Goal: Transaction & Acquisition: Register for event/course

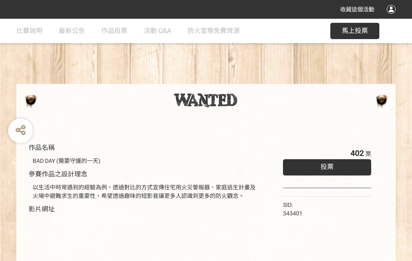
click at [392, 17] on div "收藏這個活動" at bounding box center [206, 9] width 412 height 19
click at [255, 80] on div "作品名稱 BAD DAY (需要守護的一天) 參賽作品之設計理念 以生活中時常遇到的經驗為例，透過對比的方式宣傳住宅用火災警報器、家庭逃生計畫及火場中避難求生…" at bounding box center [206, 190] width 412 height 343
click at [325, 165] on span "投票" at bounding box center [326, 167] width 13 height 8
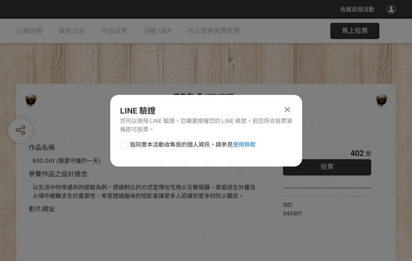
click at [123, 143] on div at bounding box center [124, 145] width 8 height 8
checkbox input "true"
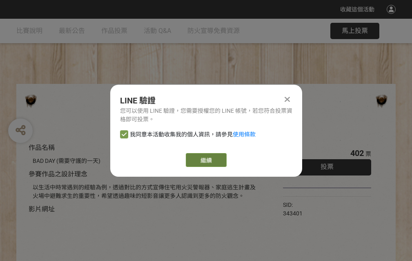
click at [205, 160] on link "繼續" at bounding box center [206, 160] width 41 height 14
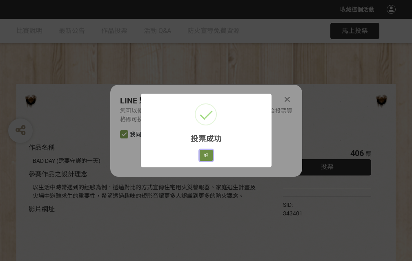
click at [204, 154] on button "好" at bounding box center [205, 155] width 13 height 11
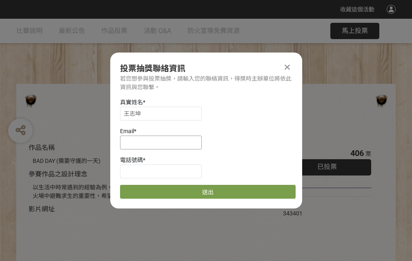
click at [163, 142] on input at bounding box center [161, 143] width 82 height 14
type input "[EMAIL_ADDRESS][DOMAIN_NAME]"
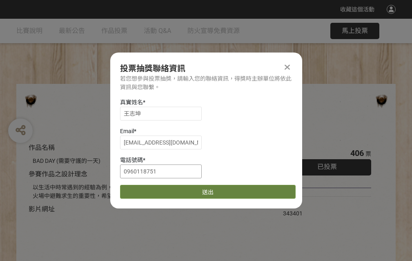
type input "0960118751"
click at [143, 189] on button "送出" at bounding box center [207, 192] width 175 height 14
